Goal: Navigation & Orientation: Find specific page/section

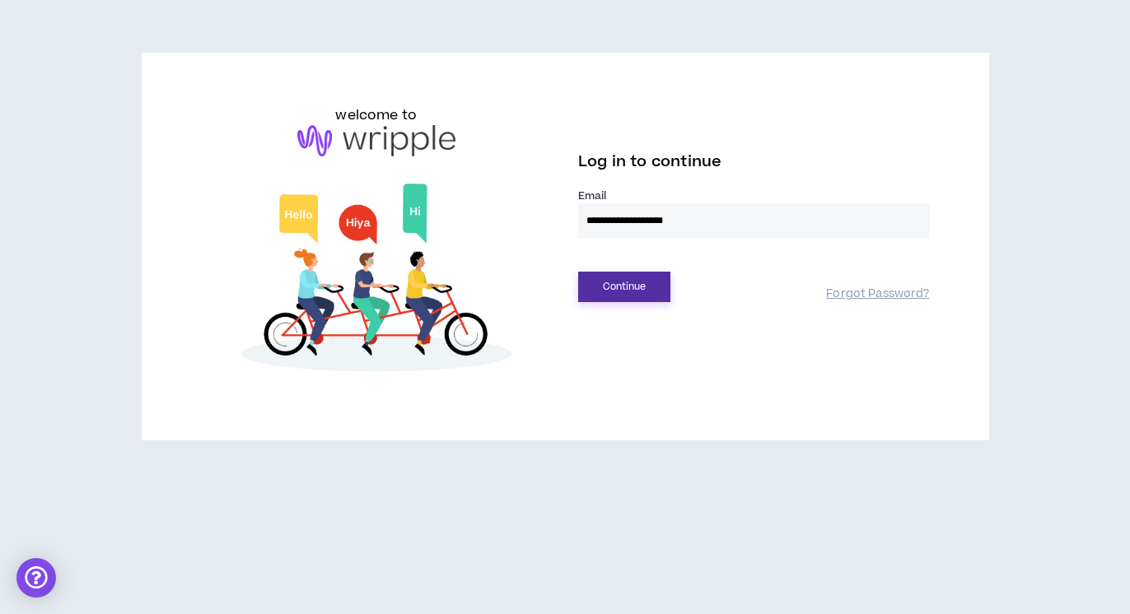
type input "**********"
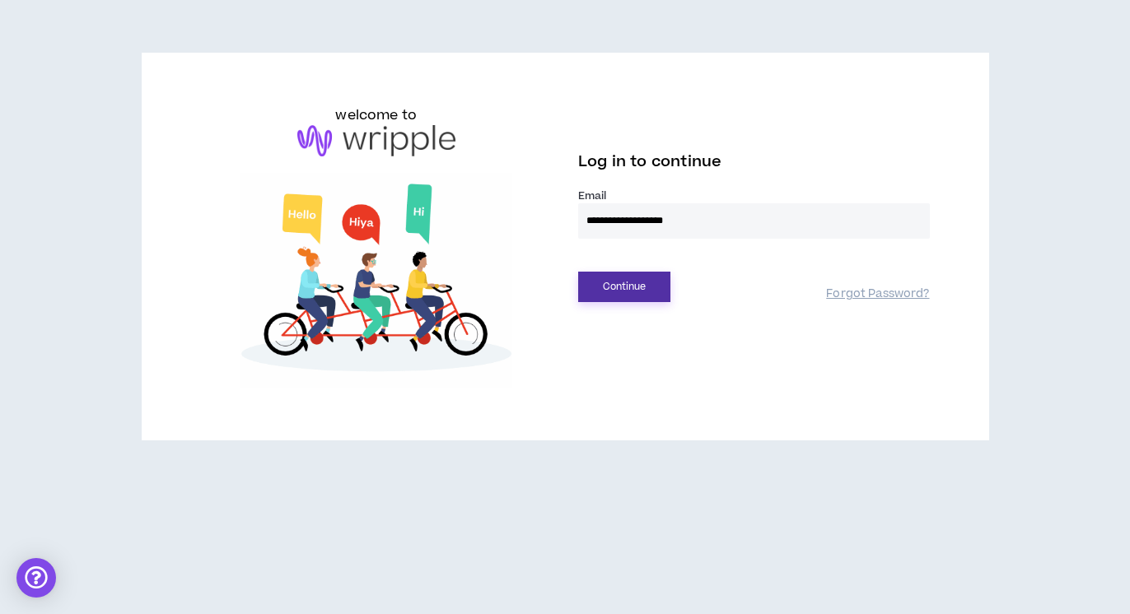
click at [587, 286] on button "Continue" at bounding box center [624, 287] width 92 height 30
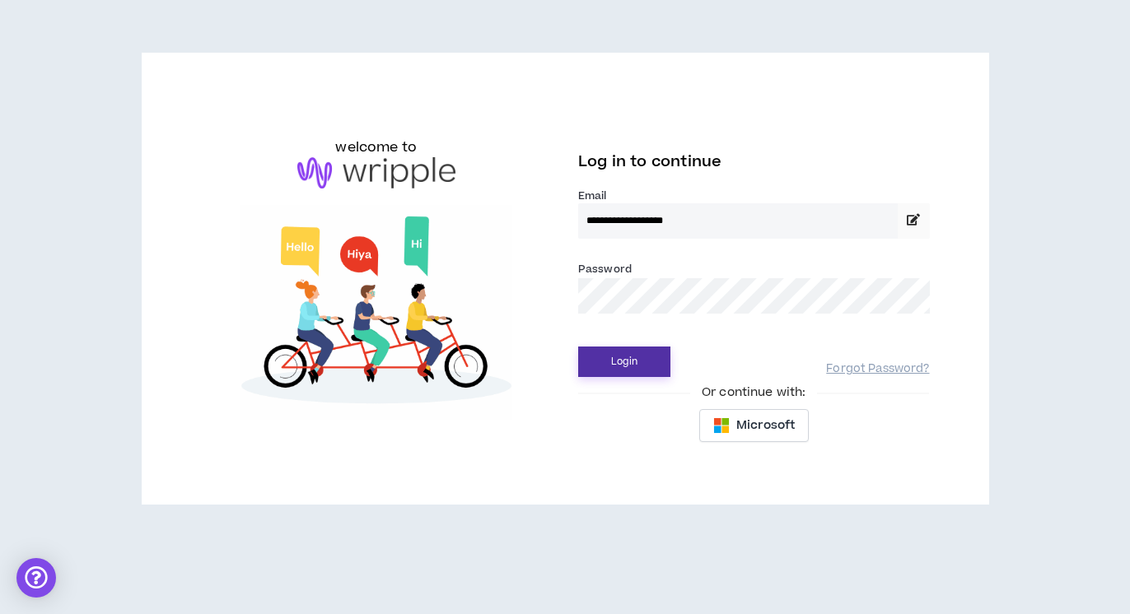
click at [624, 362] on button "Login" at bounding box center [624, 362] width 92 height 30
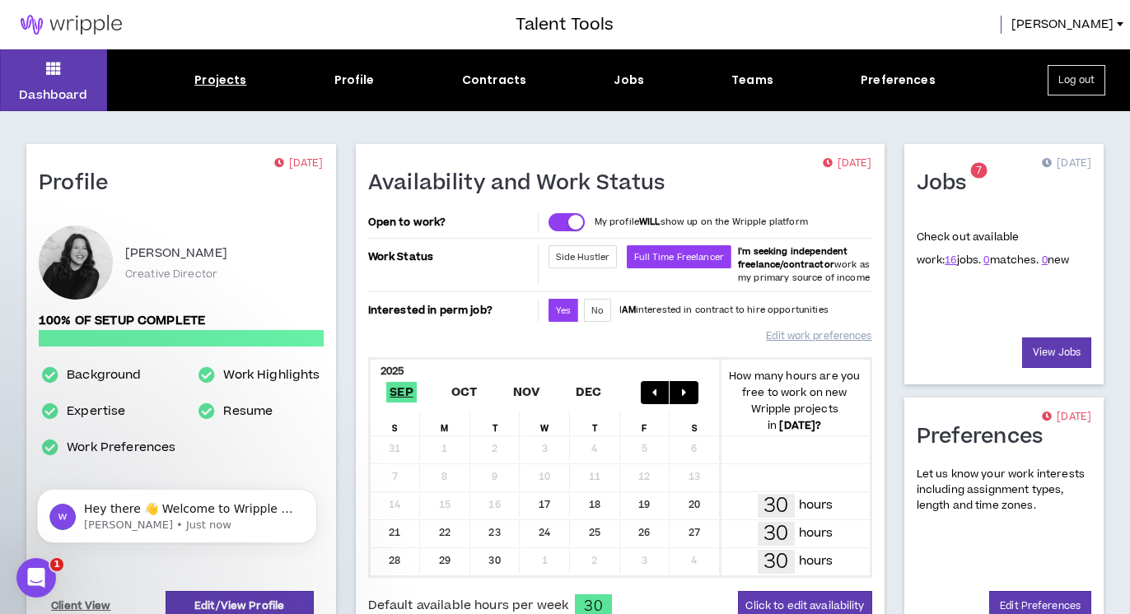
click at [223, 80] on div "Projects" at bounding box center [220, 80] width 52 height 17
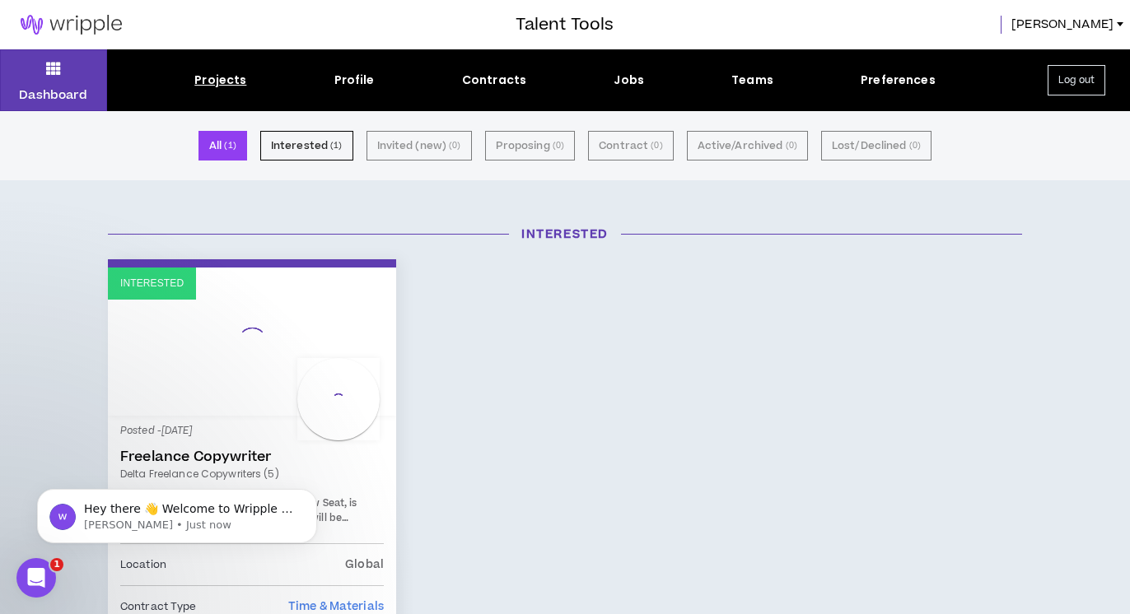
click at [223, 80] on div "Projects" at bounding box center [220, 80] width 52 height 17
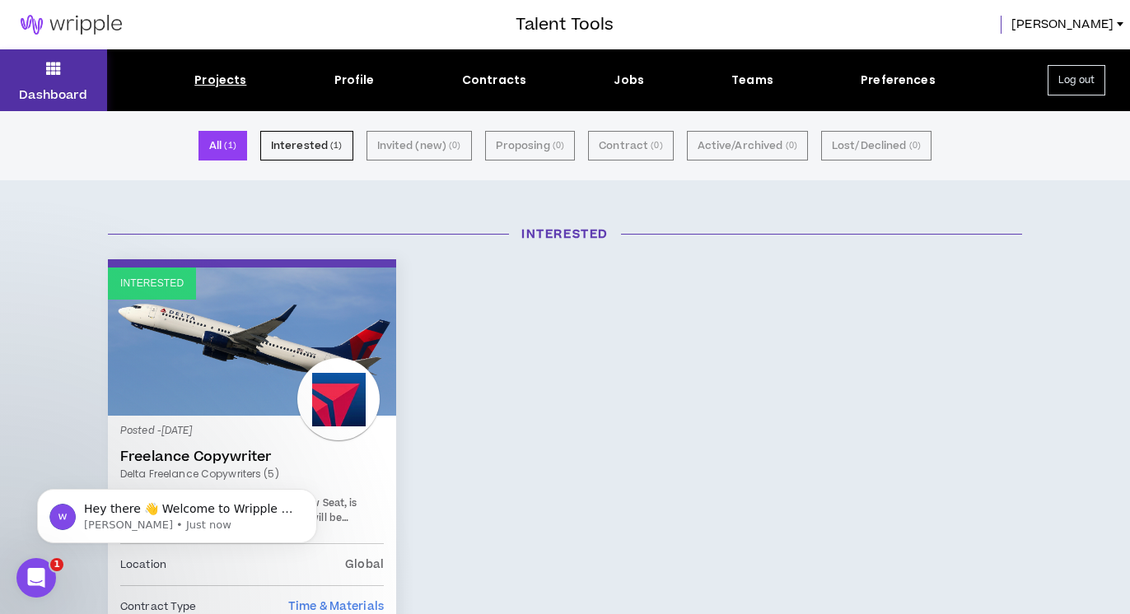
click at [53, 88] on p "Dashboard" at bounding box center [53, 94] width 68 height 17
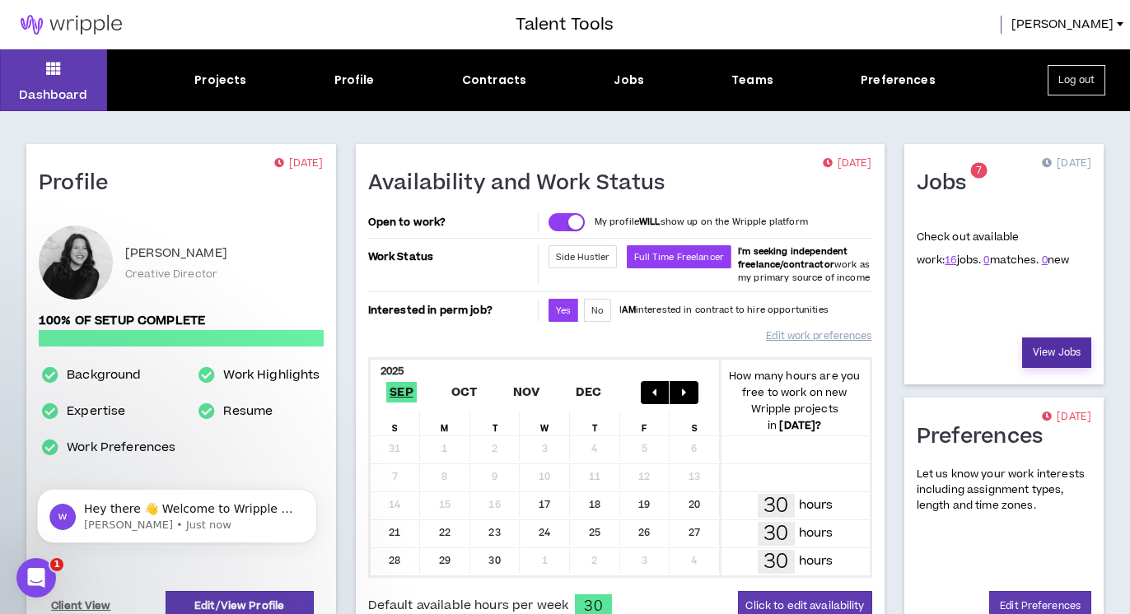
click at [1046, 348] on link "View Jobs" at bounding box center [1056, 353] width 69 height 30
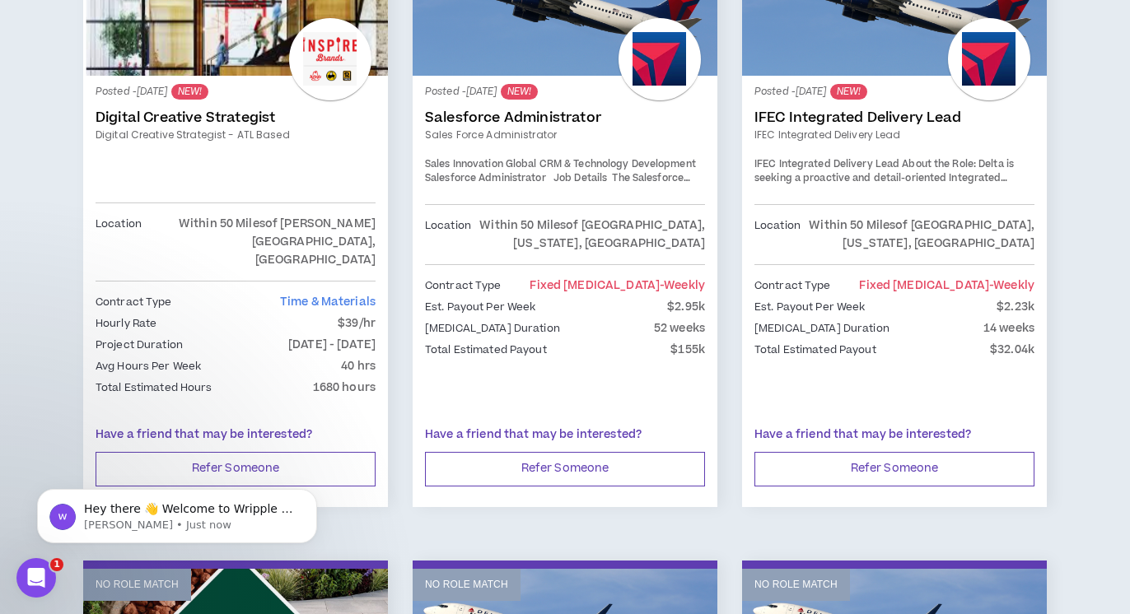
scroll to position [1948, 0]
